Goal: Information Seeking & Learning: Learn about a topic

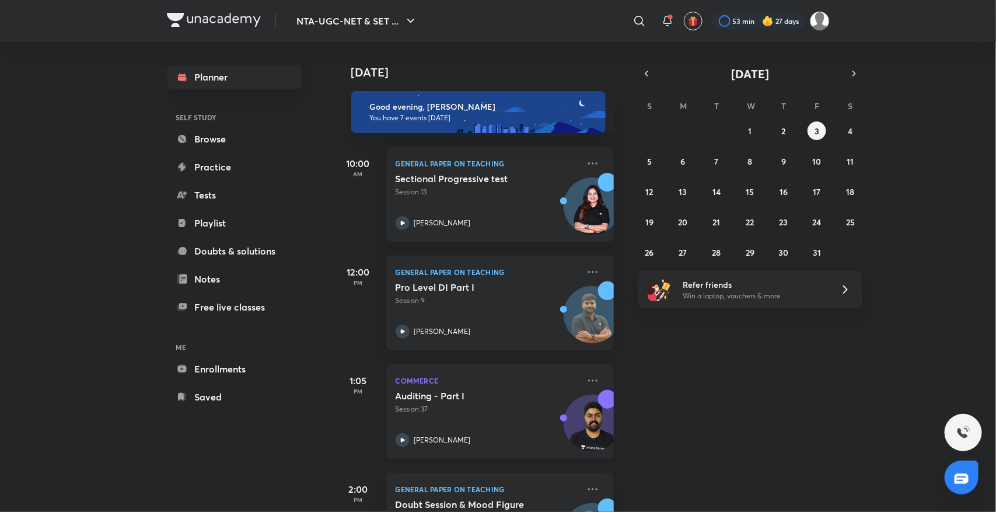
click at [441, 372] on h5 "Auditing - Part I" at bounding box center [468, 396] width 145 height 12
click at [418, 372] on div "Auditing - Part I Session 37" at bounding box center [487, 402] width 183 height 25
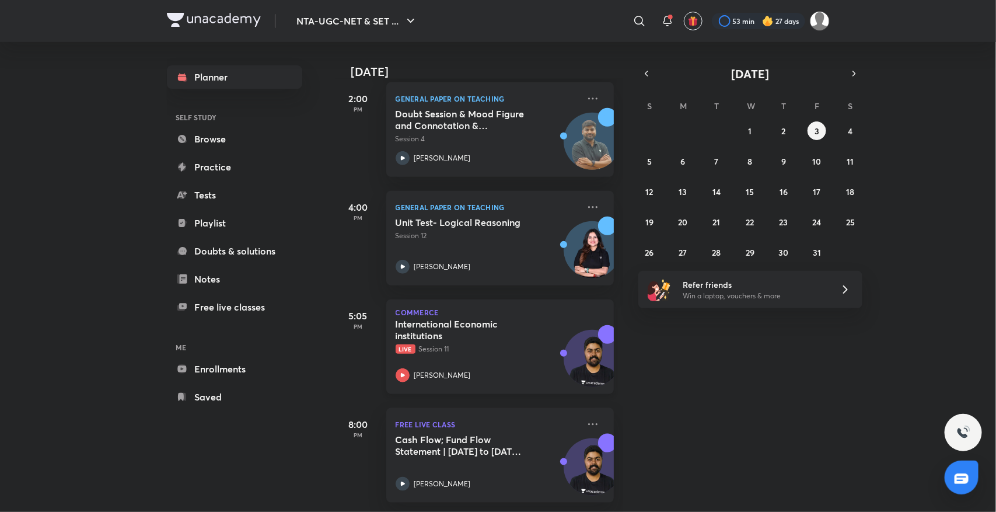
click at [412, 344] on span "Live" at bounding box center [406, 348] width 20 height 9
click at [438, 372] on h5 "Cash Flow; Fund Flow Statement | June 2012 to June 2025 PYQs" at bounding box center [468, 445] width 145 height 23
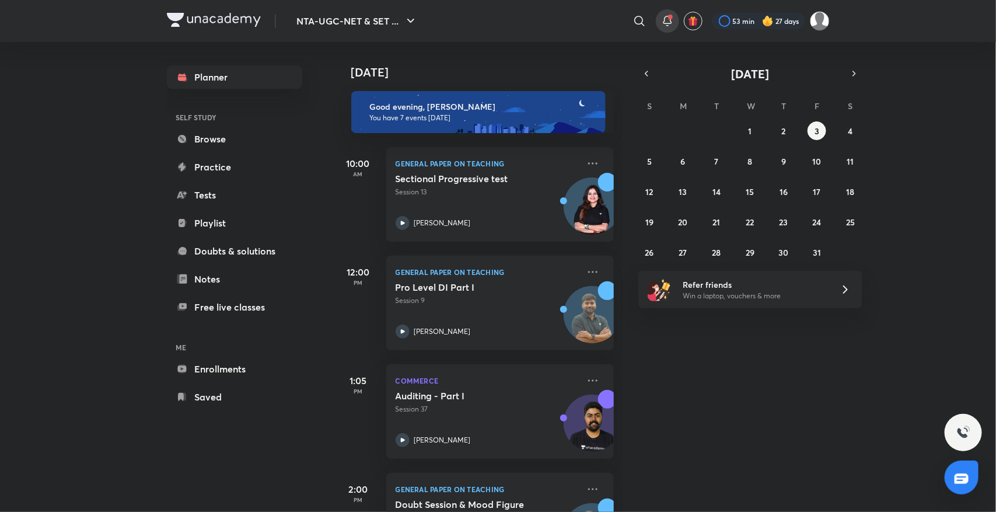
click at [624, 13] on div at bounding box center [667, 20] width 23 height 23
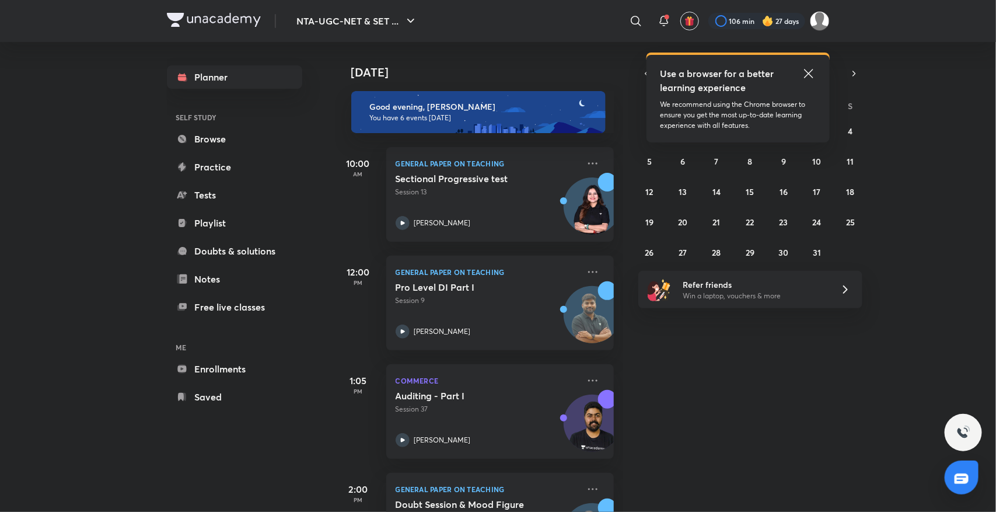
click at [807, 71] on icon at bounding box center [809, 74] width 14 height 14
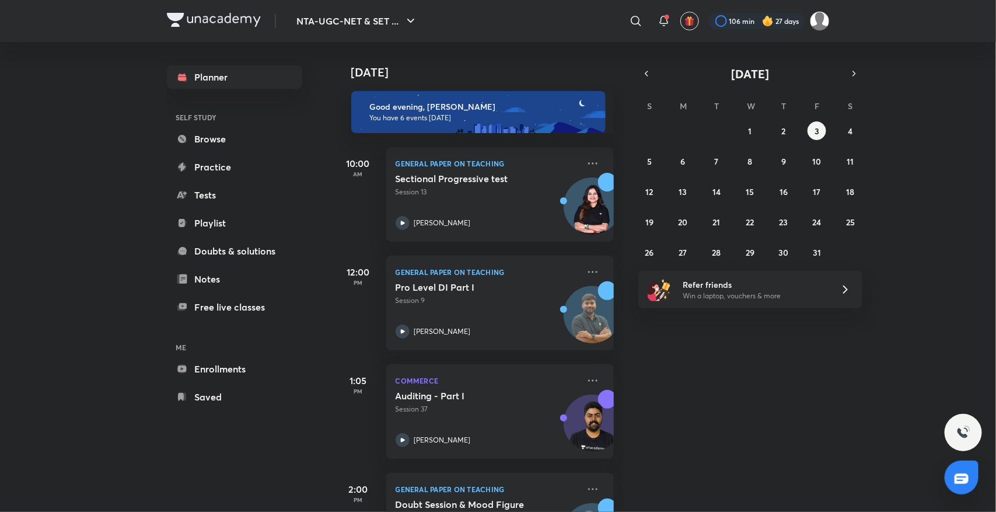
scroll to position [292, 0]
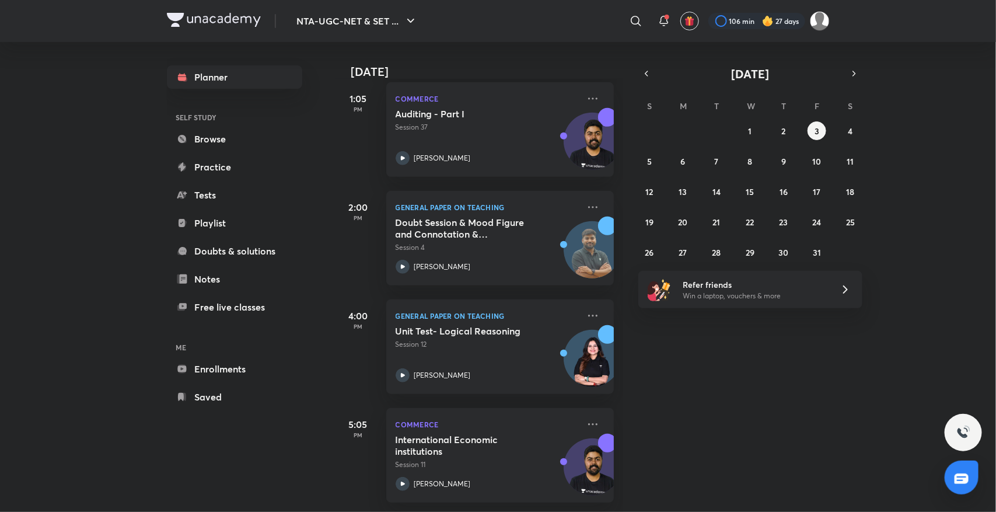
click at [607, 435] on div "[DATE] Good evening, [PERSON_NAME] You have 6 events [DATE] 10:00 AM General Pa…" at bounding box center [479, 277] width 288 height 470
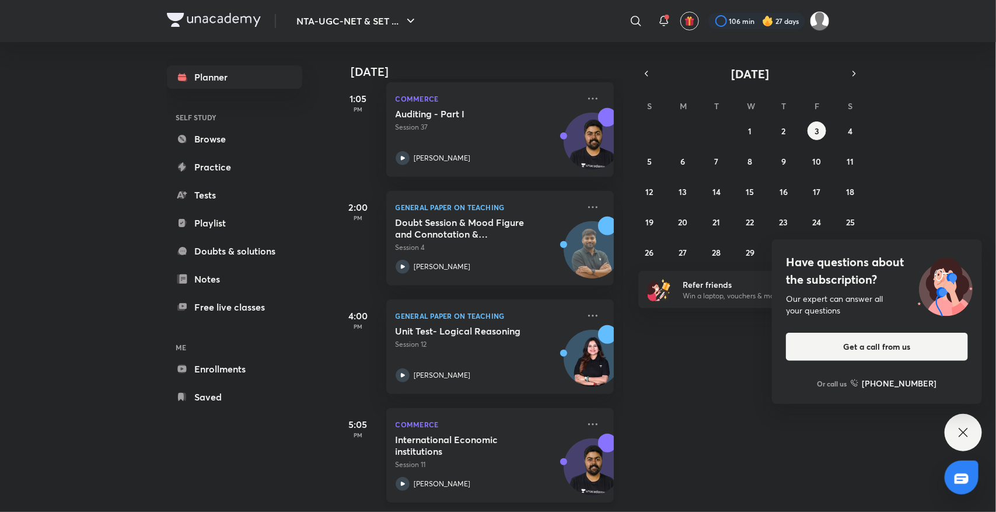
click at [422, 434] on h5 "International Economic institutions" at bounding box center [468, 445] width 145 height 23
